Goal: Transaction & Acquisition: Download file/media

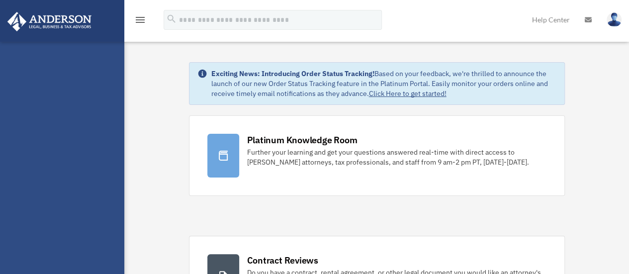
click at [141, 18] on icon "menu" at bounding box center [140, 20] width 12 height 12
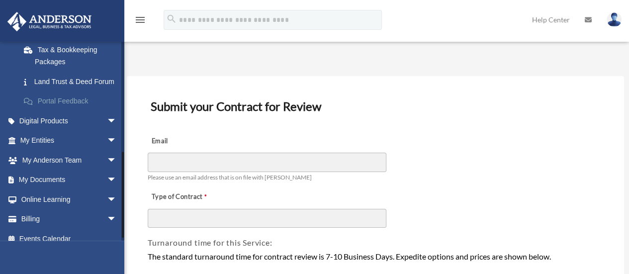
scroll to position [249, 0]
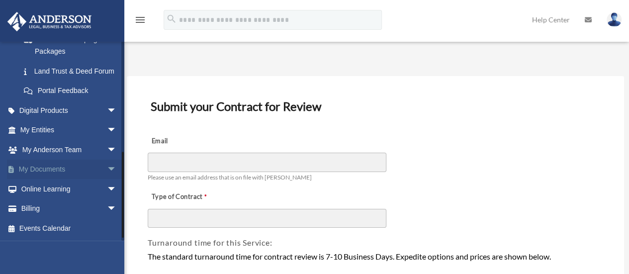
click at [69, 175] on link "My Documents arrow_drop_down" at bounding box center [69, 170] width 125 height 20
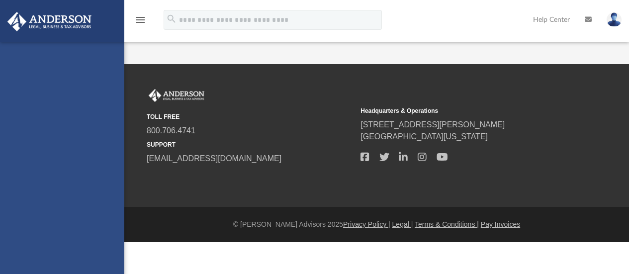
click at [105, 176] on div "[EMAIL_ADDRESS][DOMAIN_NAME] Sign Out [EMAIL_ADDRESS][DOMAIN_NAME] Home Online …" at bounding box center [62, 179] width 124 height 274
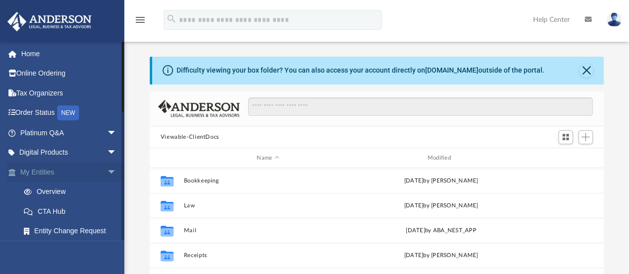
click at [107, 172] on span "arrow_drop_down" at bounding box center [117, 172] width 20 height 20
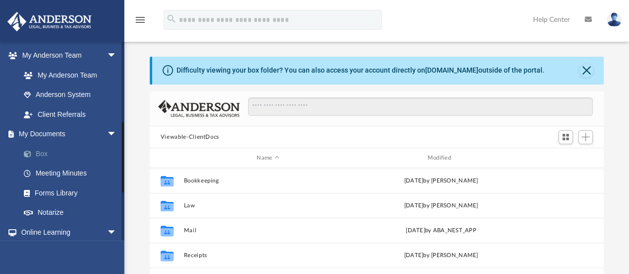
scroll to position [149, 0]
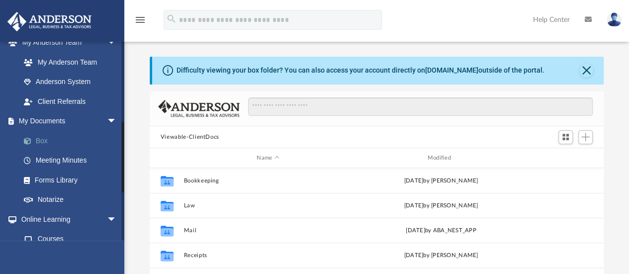
click at [43, 140] on link "Box" at bounding box center [73, 141] width 118 height 20
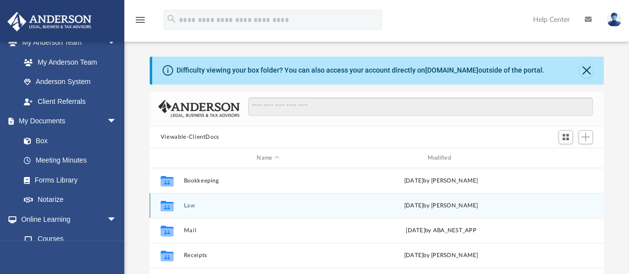
click at [188, 207] on button "Law" at bounding box center [268, 205] width 169 height 6
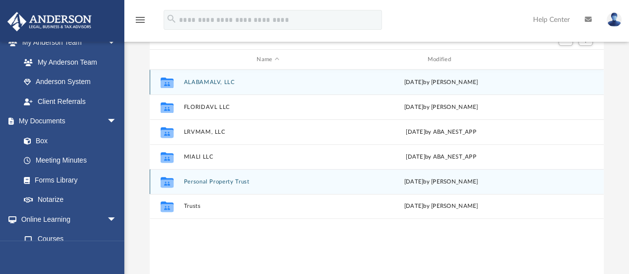
scroll to position [100, 0]
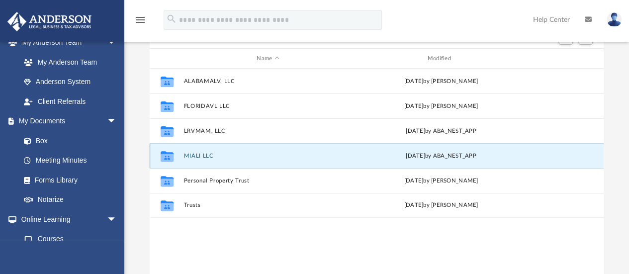
click at [193, 158] on button "MIALI LLC" at bounding box center [268, 156] width 169 height 6
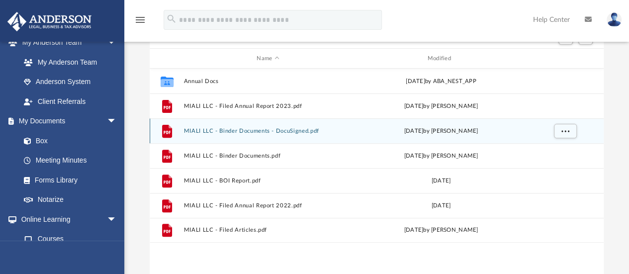
click at [260, 131] on button "MIALI LLC - Binder Documents - DocuSigned.pdf" at bounding box center [268, 131] width 169 height 6
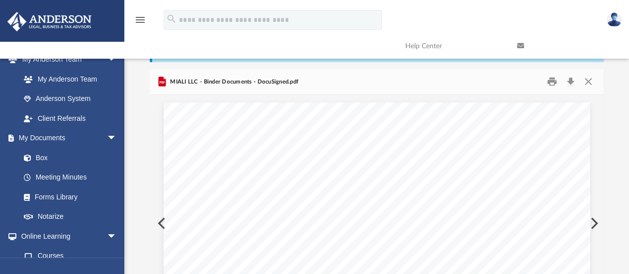
scroll to position [0, 0]
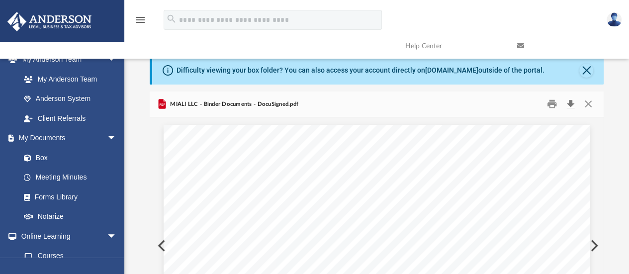
click at [572, 106] on button "Download" at bounding box center [571, 104] width 18 height 15
